Goal: Information Seeking & Learning: Find specific fact

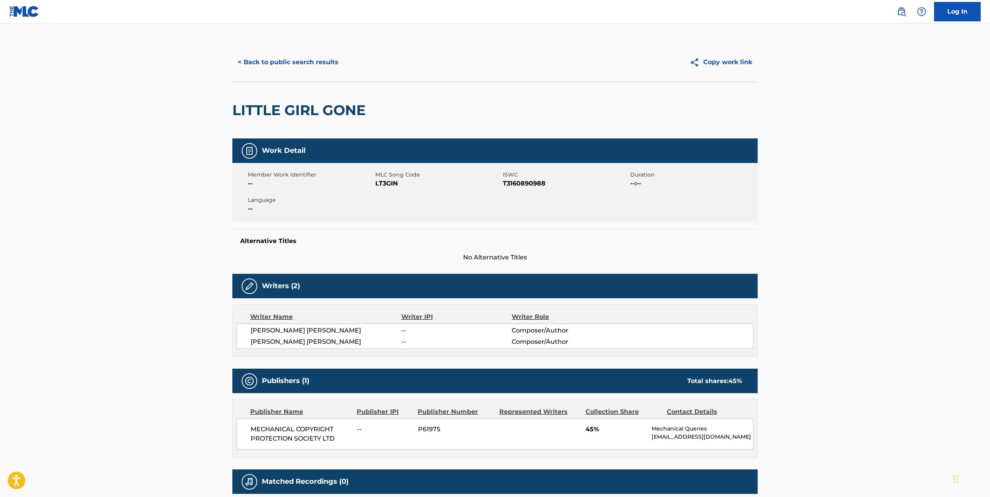
click at [231, 67] on div "< Back to public search results Copy work link LITTLE GIRL GONE Work Detail Mem…" at bounding box center [495, 281] width 544 height 476
click at [247, 66] on button "< Back to public search results" at bounding box center [288, 61] width 112 height 19
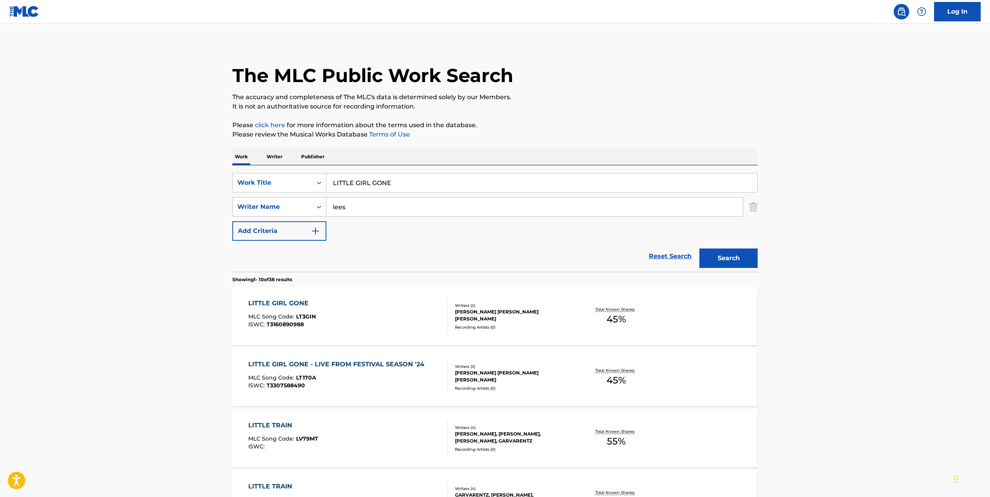
click at [345, 183] on input "LITTLE GIRL GONE" at bounding box center [541, 182] width 431 height 19
paste input "ON A CLOUD"
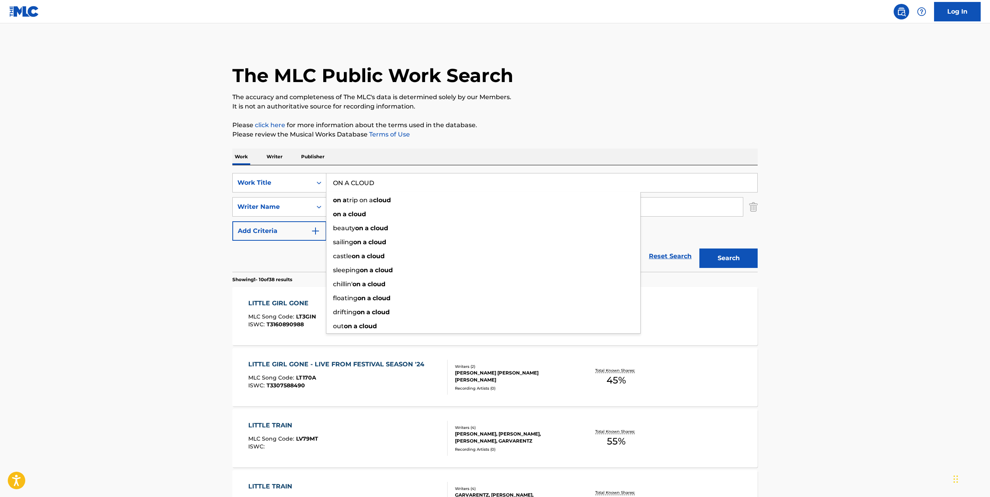
type input "ON A CLOUD"
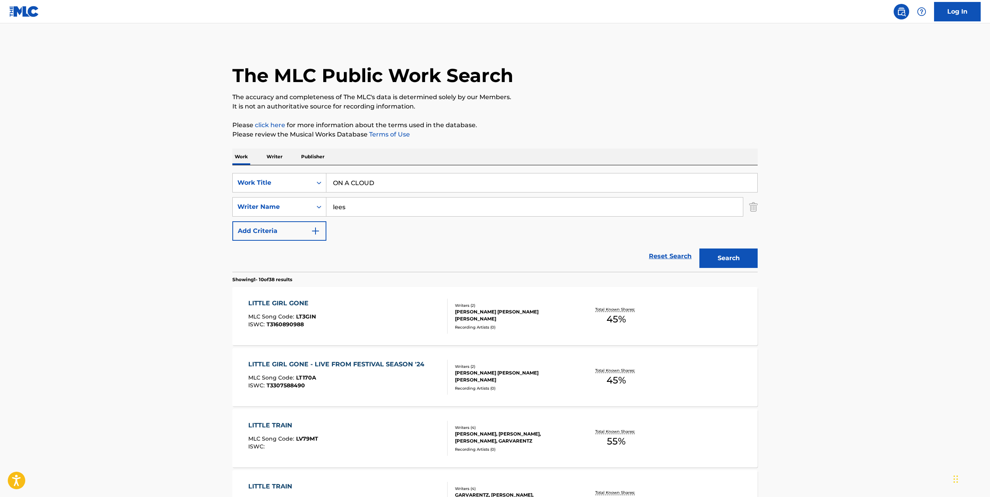
click at [208, 195] on main "The MLC Public Work Search The accuracy and completeness of The MLC's data is d…" at bounding box center [495, 480] width 990 height 915
click at [359, 210] on input "lees" at bounding box center [534, 206] width 417 height 19
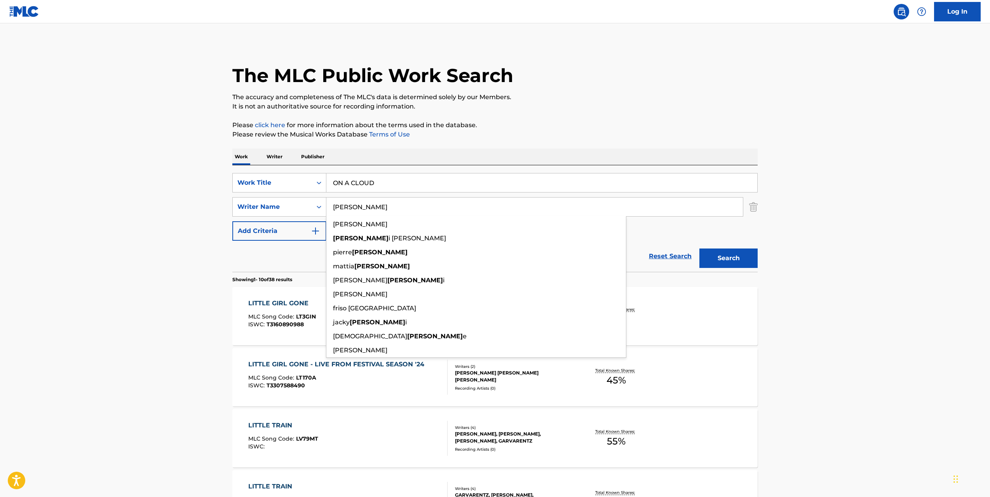
type input "[PERSON_NAME]"
click at [700, 248] on button "Search" at bounding box center [729, 257] width 58 height 19
